Goal: Register for event/course

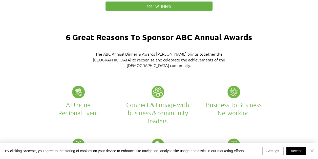
scroll to position [1096, 0]
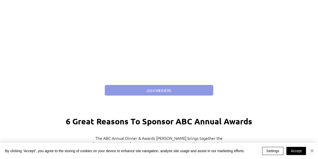
click at [134, 86] on link "2024 WINNERS" at bounding box center [159, 90] width 109 height 11
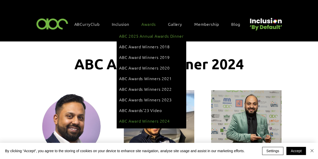
click at [162, 35] on span "ABC 2025 Annual Awards Dinner" at bounding box center [151, 36] width 64 height 6
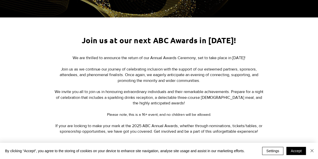
scroll to position [253, 0]
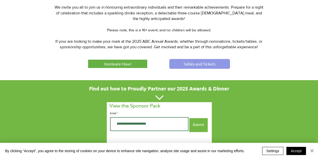
click at [195, 62] on span "Tables and Tickets" at bounding box center [199, 63] width 32 height 5
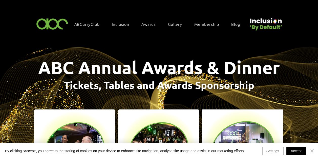
scroll to position [84, 0]
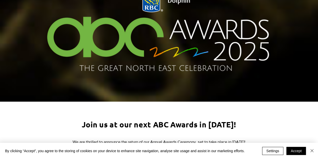
scroll to position [253, 0]
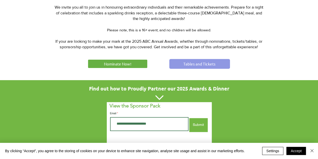
click at [197, 64] on span "Tables and Tickets" at bounding box center [199, 63] width 32 height 5
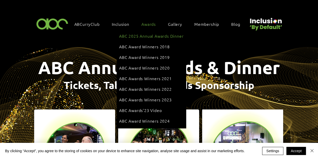
click at [149, 34] on span "ABC 2025 Annual Awards Dinner" at bounding box center [151, 36] width 64 height 6
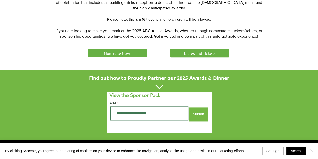
scroll to position [253, 0]
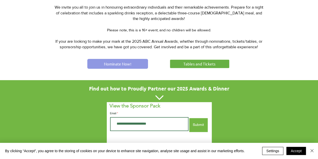
click at [118, 61] on span "Nominate Now!" at bounding box center [117, 63] width 27 height 5
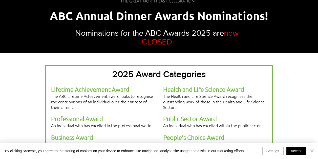
scroll to position [169, 0]
